Goal: Transaction & Acquisition: Purchase product/service

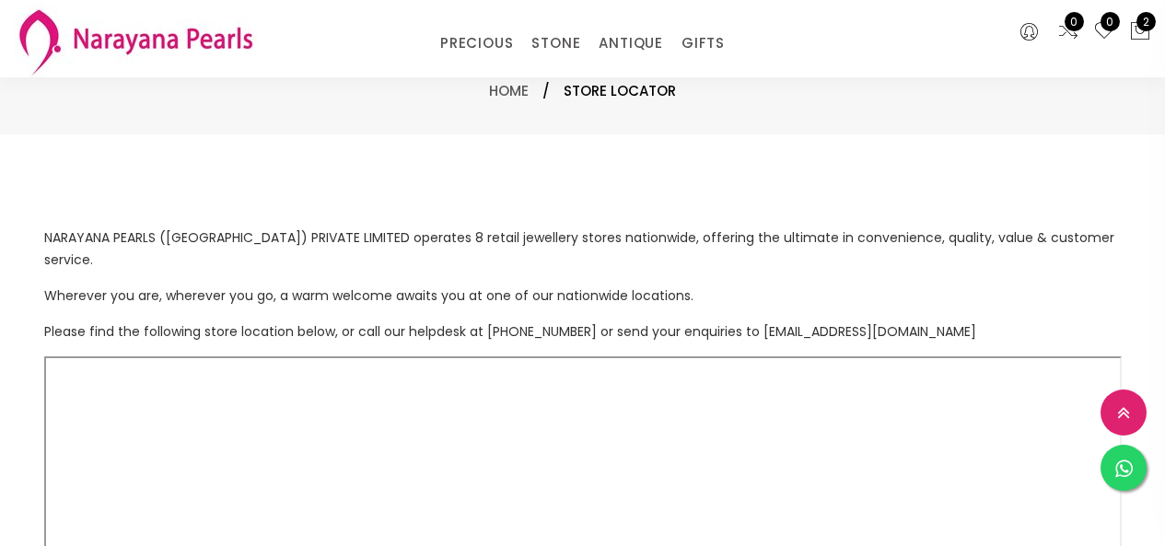
select select "INR"
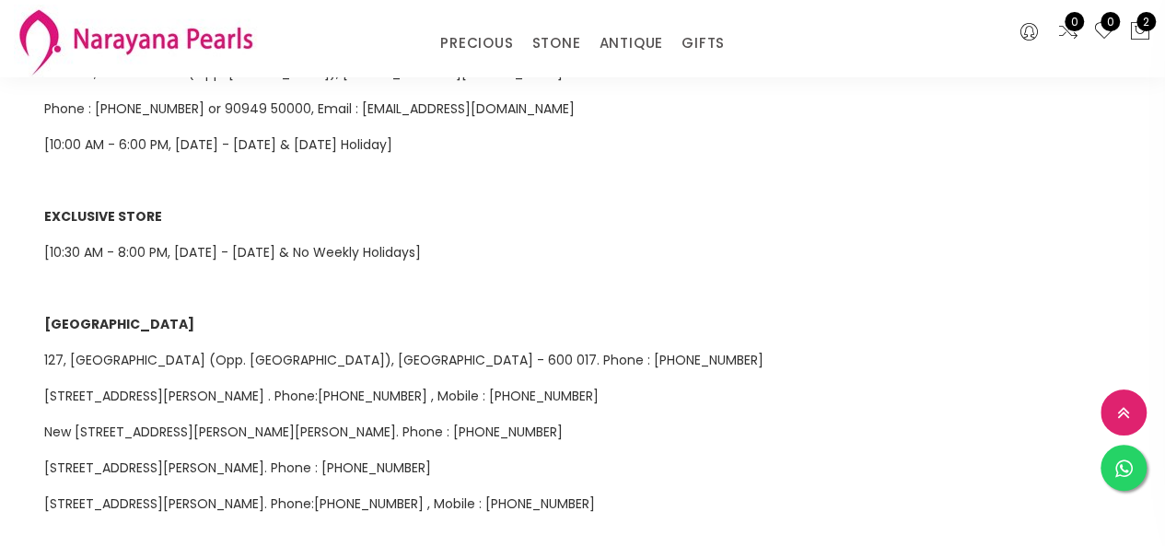
click at [542, 43] on link "STONE" at bounding box center [555, 43] width 49 height 28
click at [630, 43] on link "ANTIQUE" at bounding box center [630, 43] width 64 height 28
click at [622, 123] on link "NECKLACE" at bounding box center [686, 126] width 157 height 28
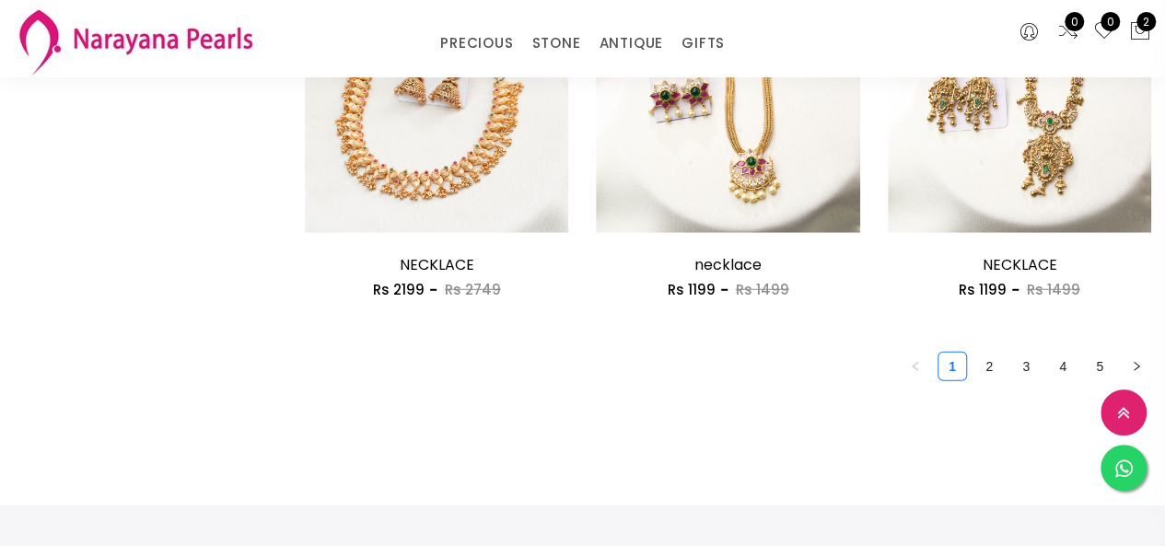
scroll to position [2486, 0]
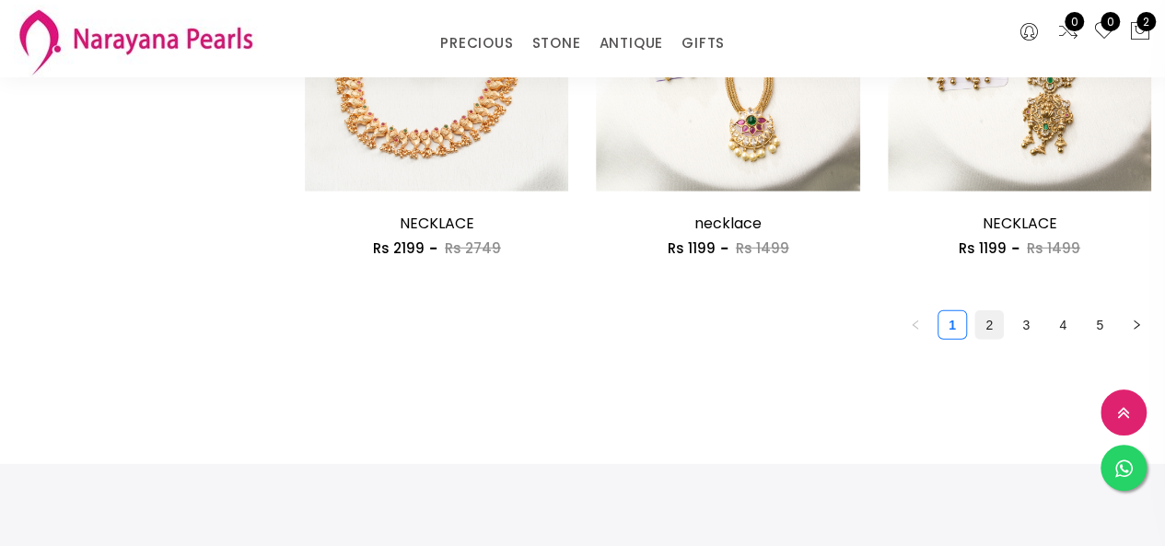
click at [991, 318] on link "2" at bounding box center [989, 325] width 28 height 28
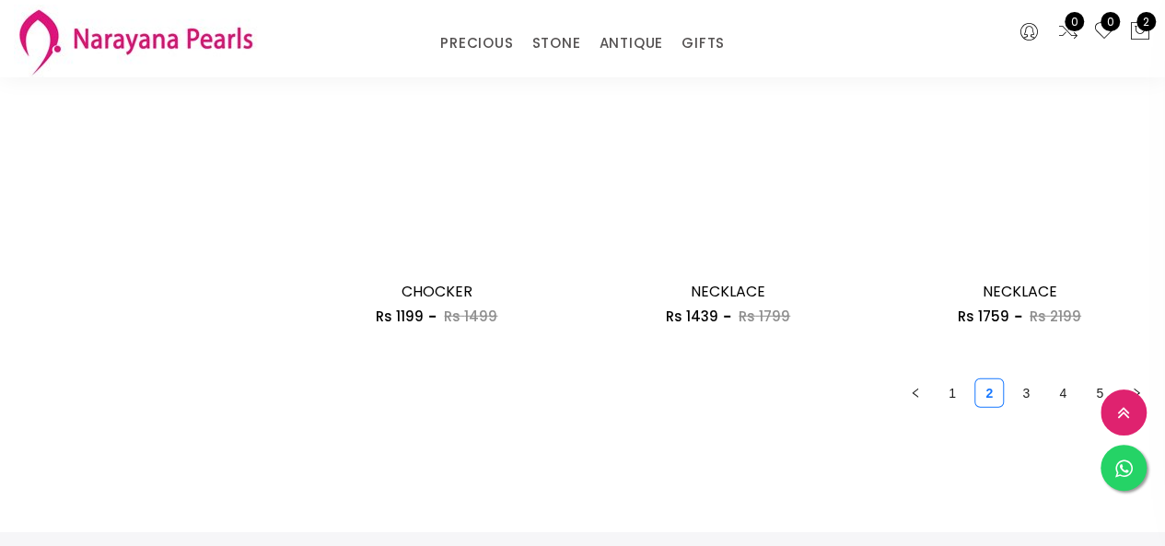
scroll to position [2486, 0]
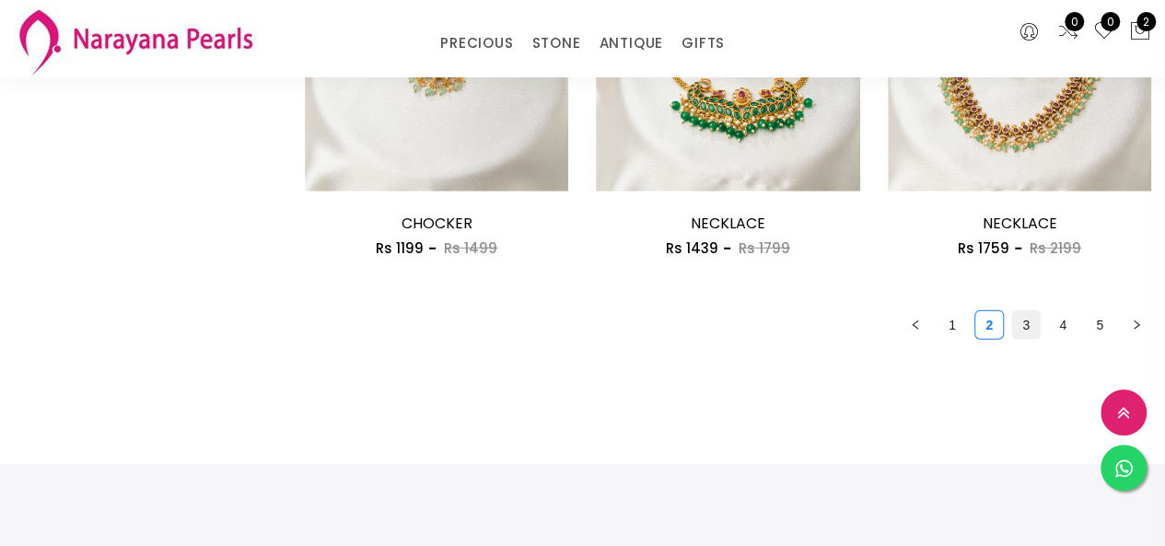
click at [1033, 332] on link "3" at bounding box center [1026, 325] width 28 height 28
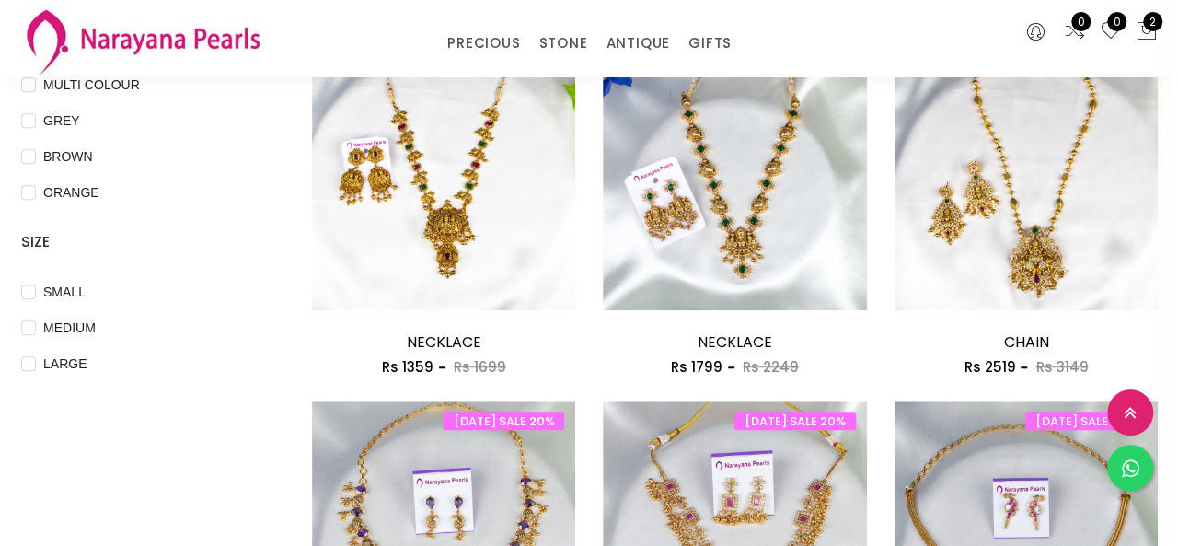
scroll to position [644, 0]
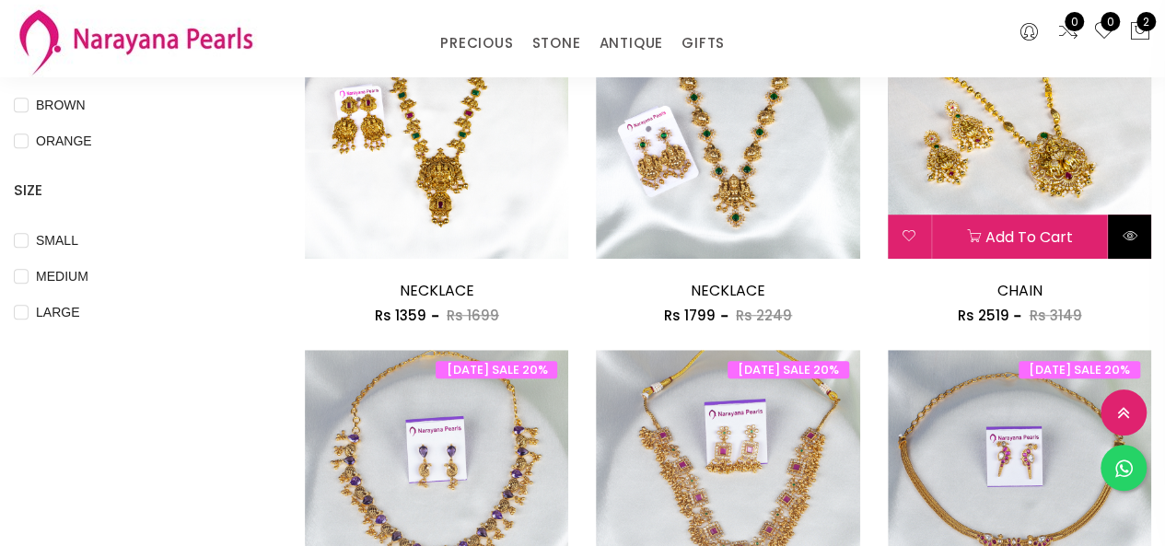
click at [1129, 241] on icon at bounding box center [1128, 235] width 15 height 15
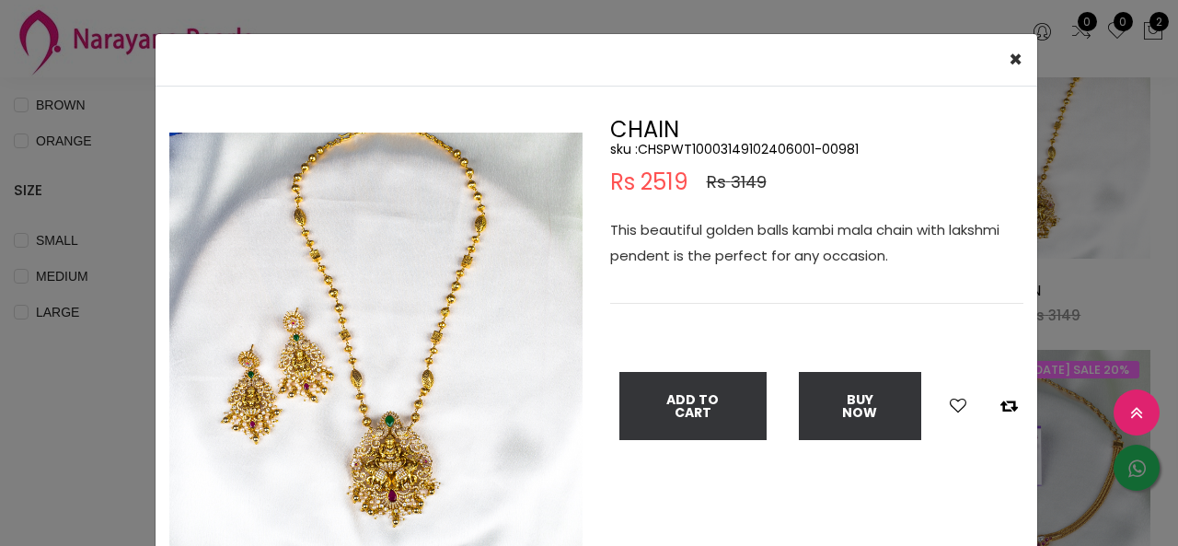
scroll to position [39, 0]
